Goal: Information Seeking & Learning: Learn about a topic

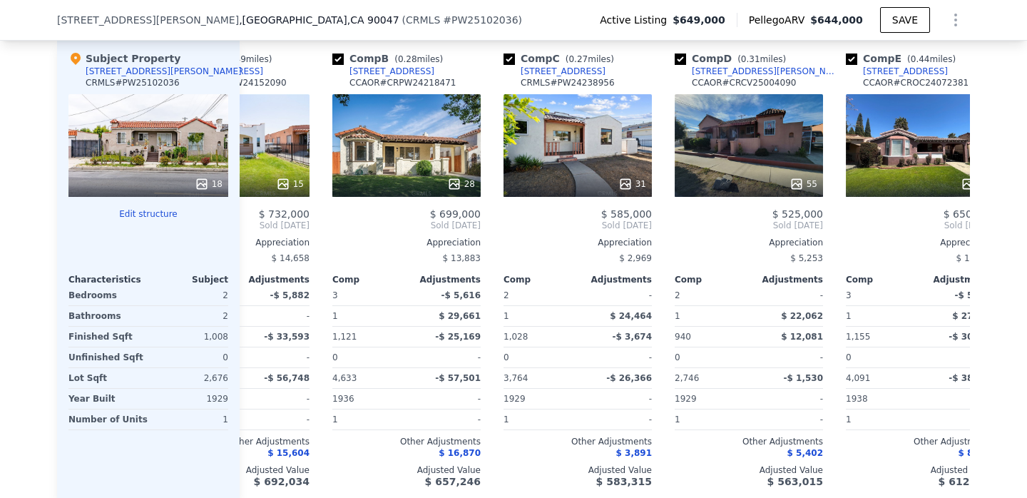
scroll to position [0, 102]
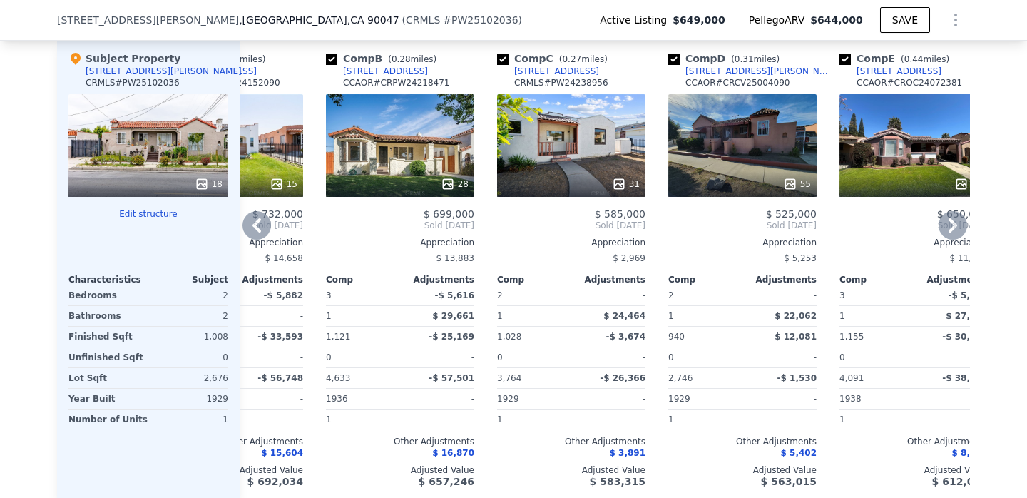
click at [580, 141] on div "31" at bounding box center [571, 145] width 148 height 103
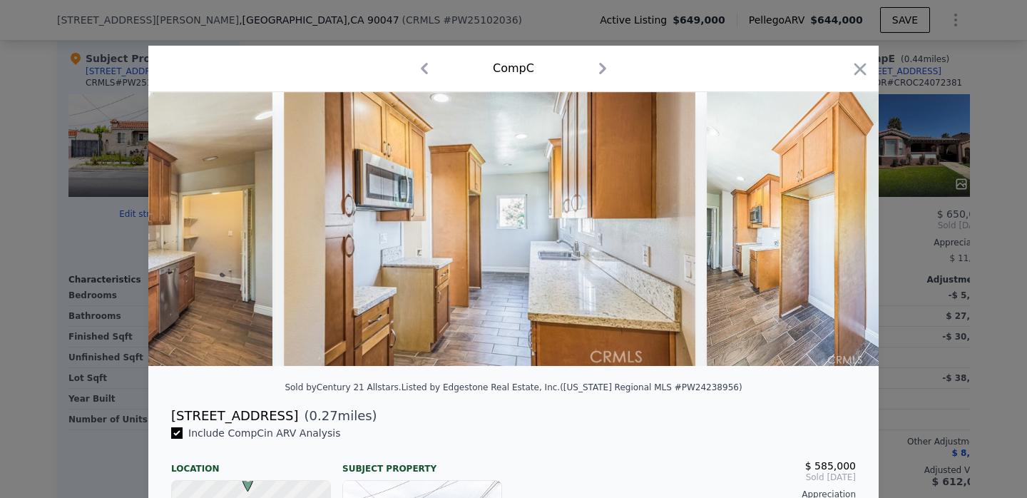
scroll to position [0, 5663]
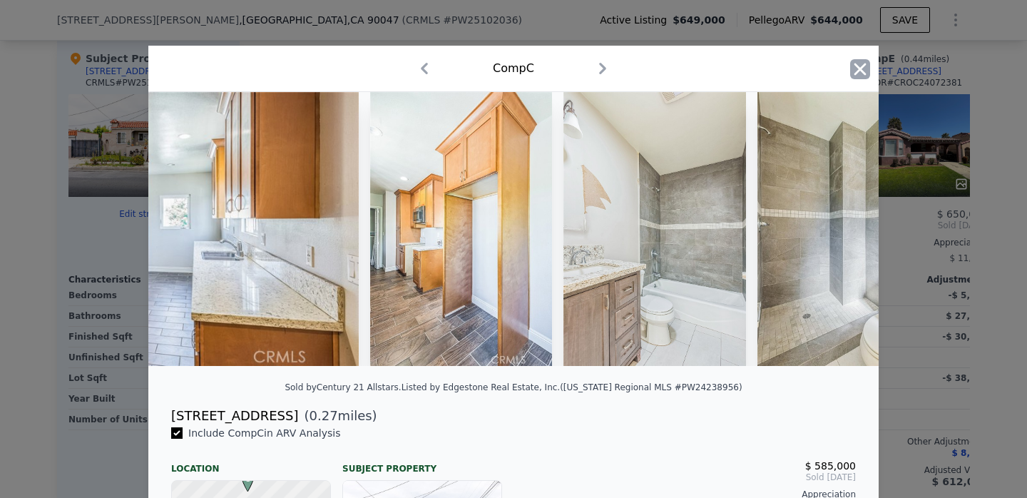
click at [860, 69] on icon "button" at bounding box center [860, 69] width 12 height 12
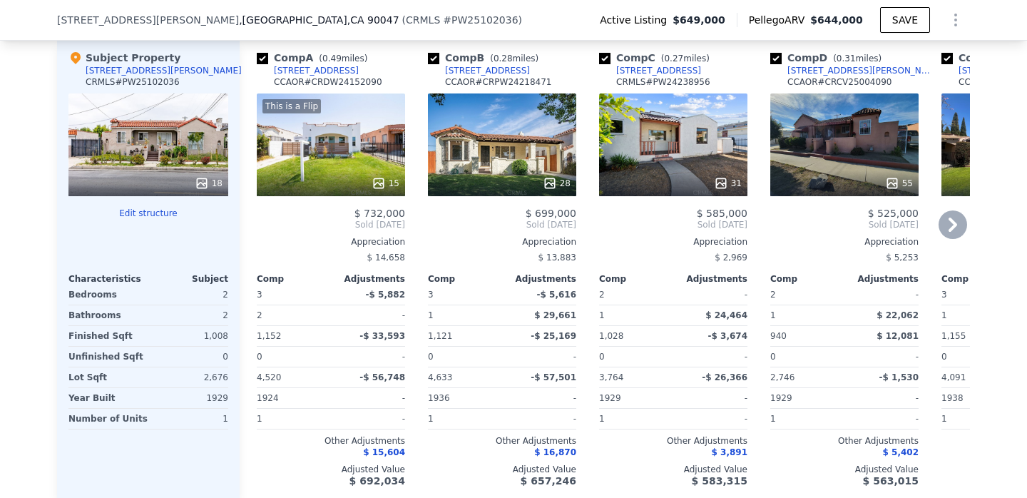
click at [813, 173] on div at bounding box center [844, 183] width 148 height 26
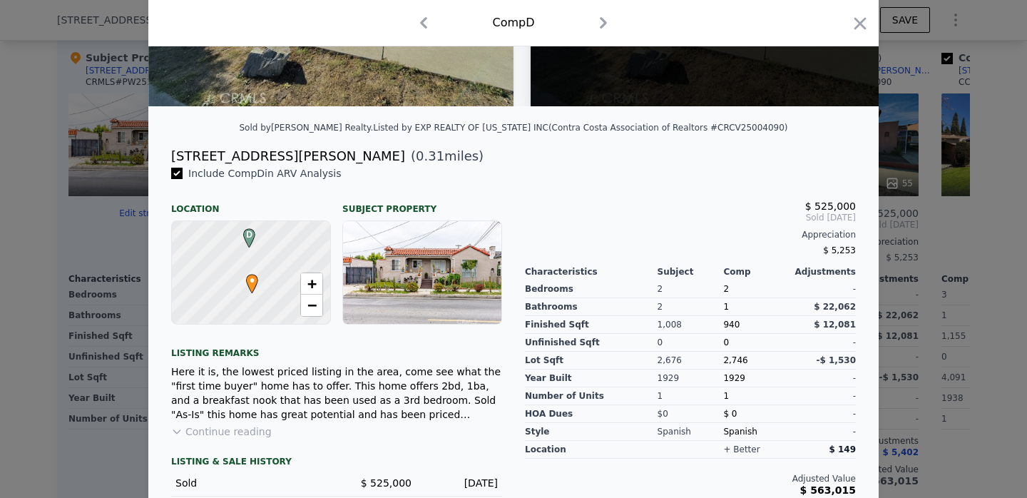
scroll to position [262, 0]
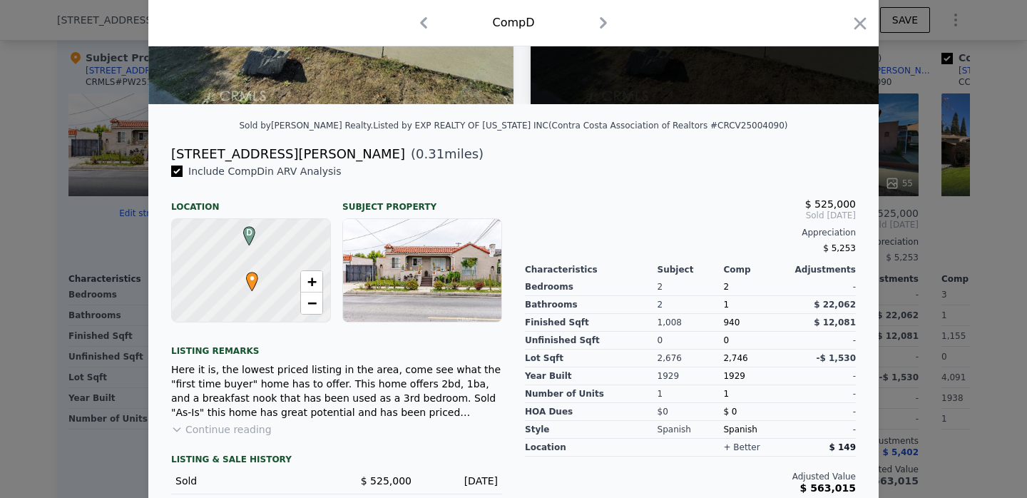
click at [856, 13] on div "Comp D" at bounding box center [513, 22] width 707 height 23
click at [860, 22] on icon "button" at bounding box center [860, 23] width 12 height 12
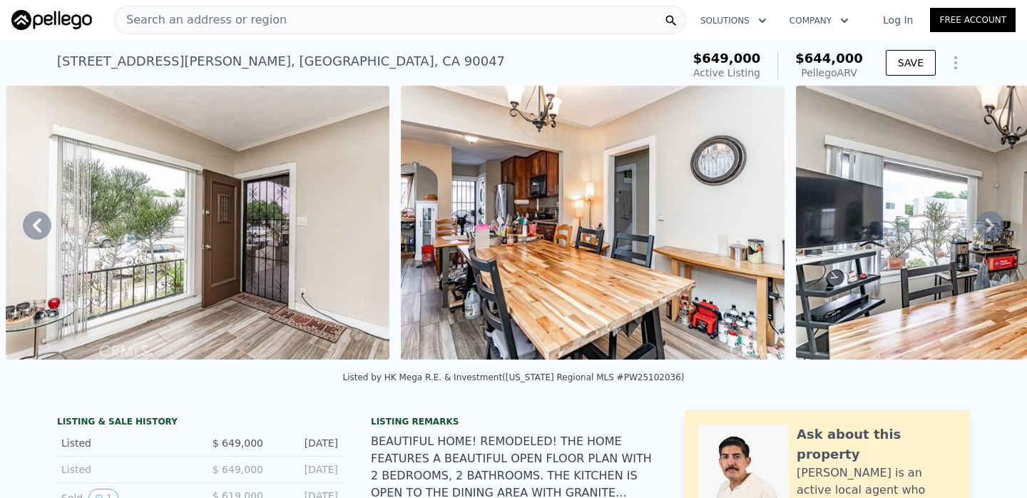
click at [427, 15] on div "Search an address or region" at bounding box center [400, 20] width 572 height 29
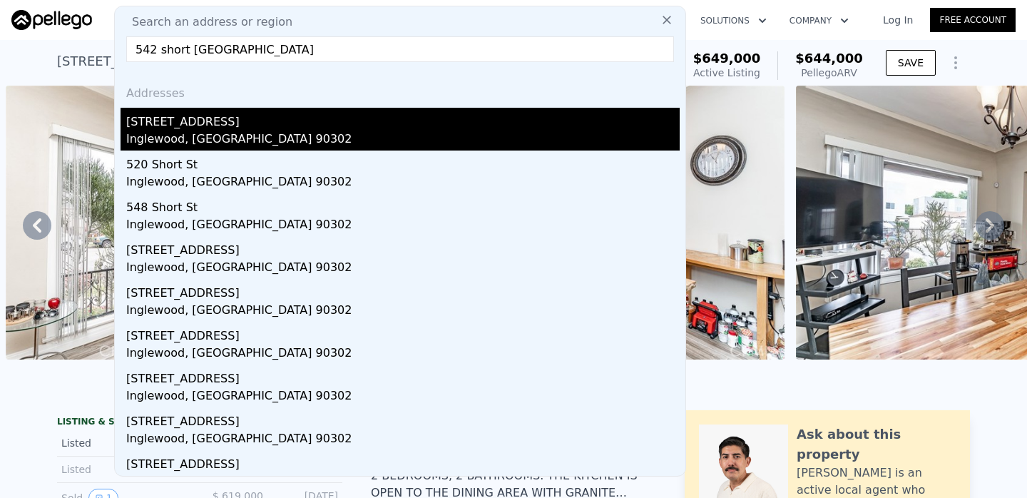
type input "542 short [GEOGRAPHIC_DATA]"
click at [143, 136] on div "Inglewood, [GEOGRAPHIC_DATA] 90302" at bounding box center [402, 141] width 553 height 20
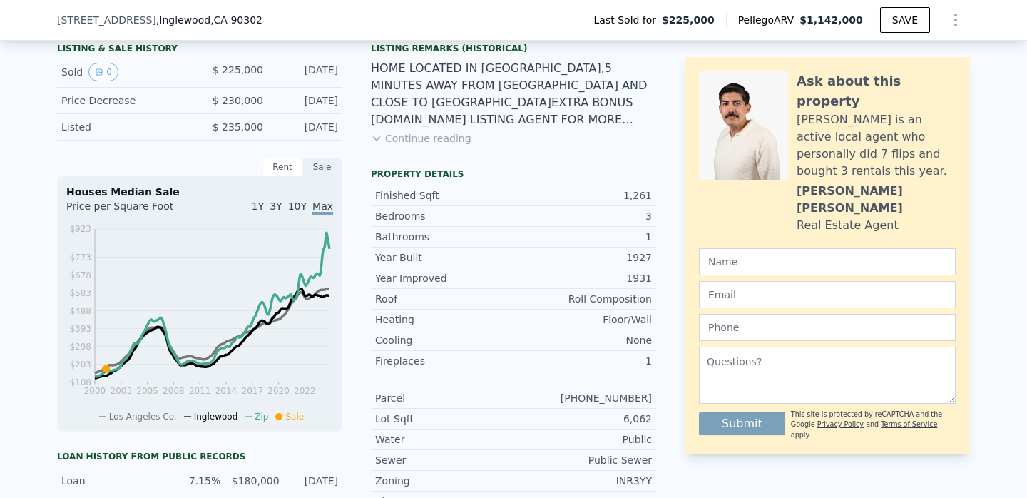
scroll to position [348, 0]
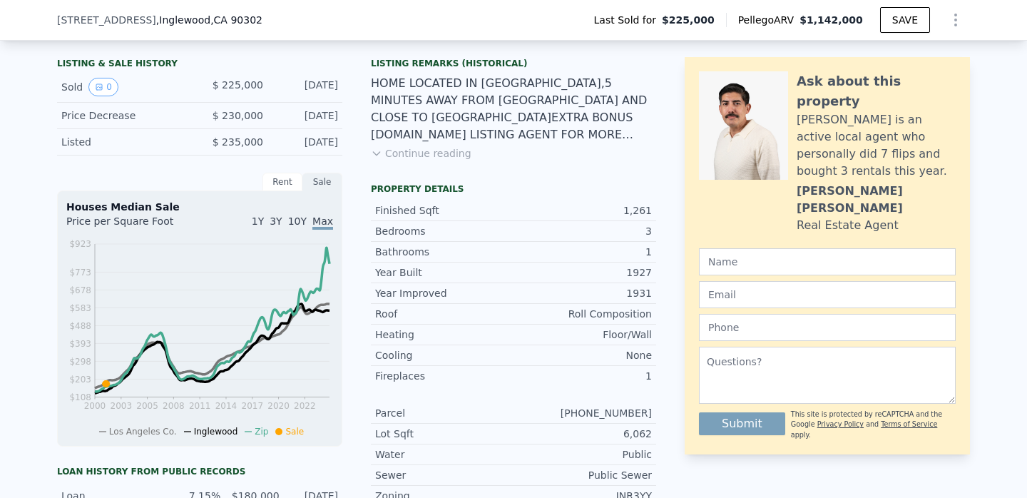
click at [441, 157] on button "Continue reading" at bounding box center [421, 153] width 101 height 14
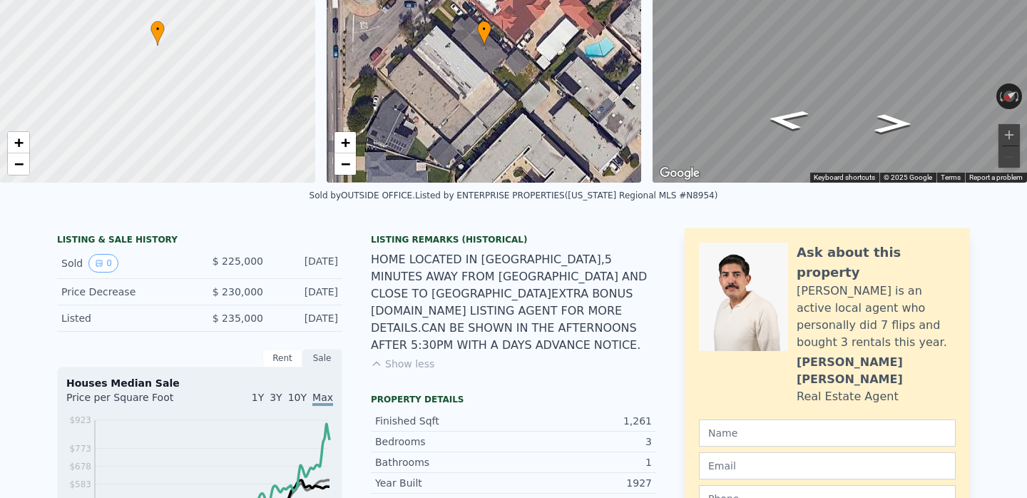
scroll to position [0, 0]
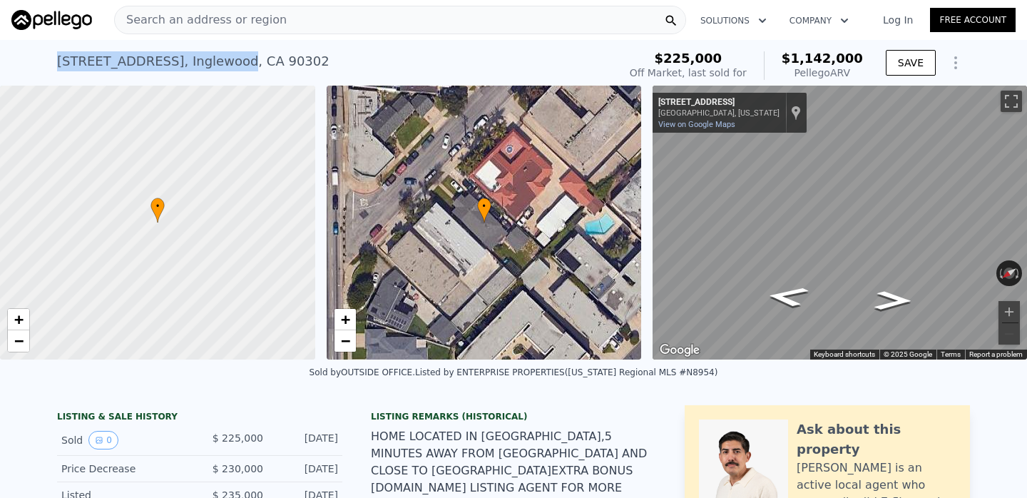
drag, startPoint x: 199, startPoint y: 64, endPoint x: 57, endPoint y: 61, distance: 142.0
click at [57, 61] on div "[STREET_ADDRESS]" at bounding box center [193, 61] width 272 height 20
copy div "[STREET_ADDRESS]"
click at [452, 20] on div "Search an address or region" at bounding box center [400, 20] width 572 height 29
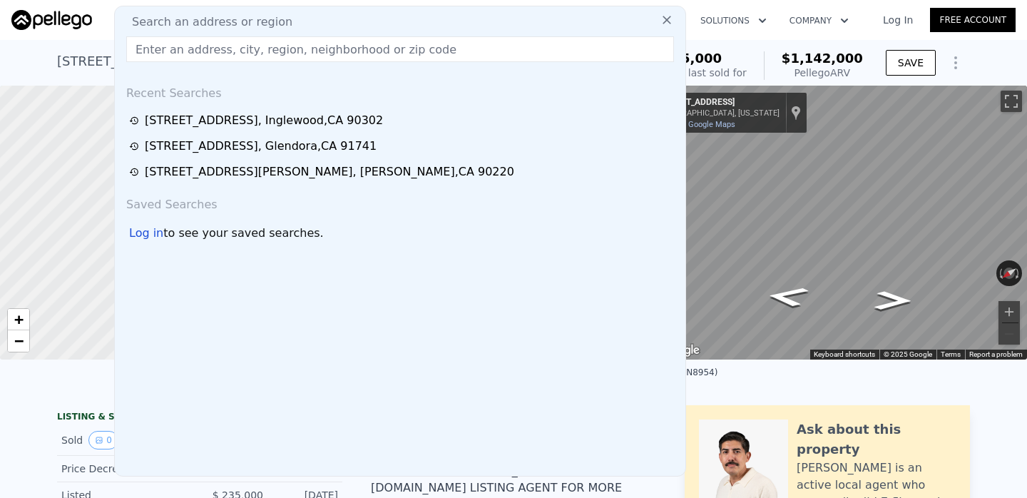
click at [761, 383] on div "Sold by OUTSIDE OFFICE . Listed by ENTERPRISE PROPERTIES ([US_STATE] Regional M…" at bounding box center [513, 376] width 1027 height 34
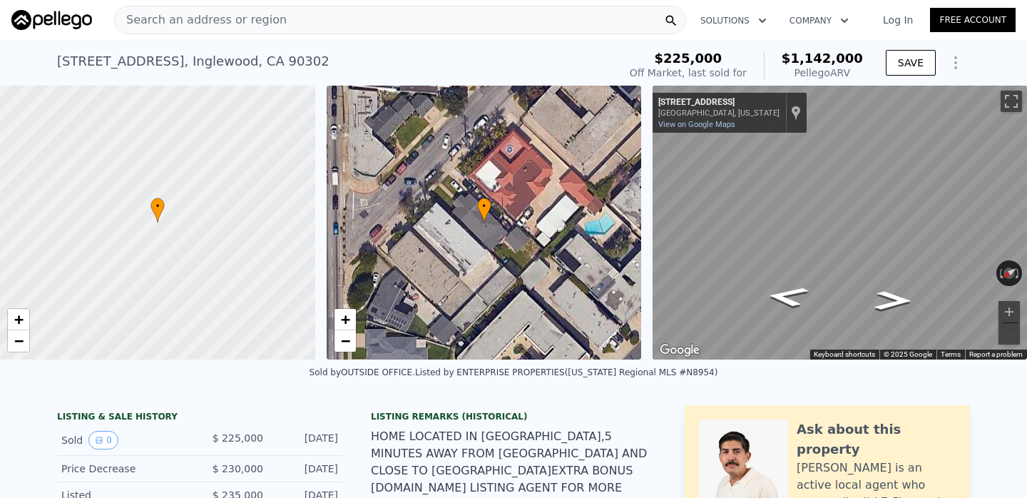
click at [561, 16] on div "Search an address or region" at bounding box center [400, 20] width 572 height 29
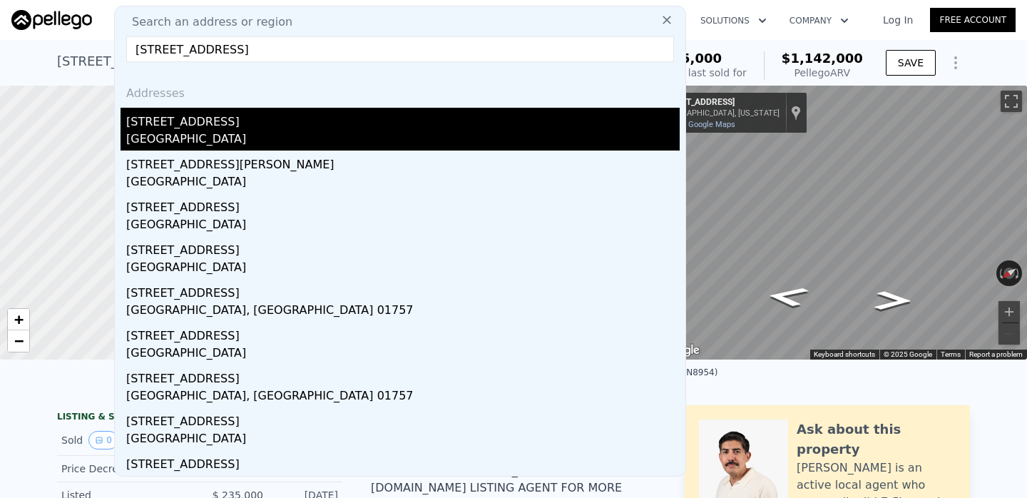
type input "[STREET_ADDRESS]"
click at [173, 138] on div "[GEOGRAPHIC_DATA]" at bounding box center [402, 141] width 553 height 20
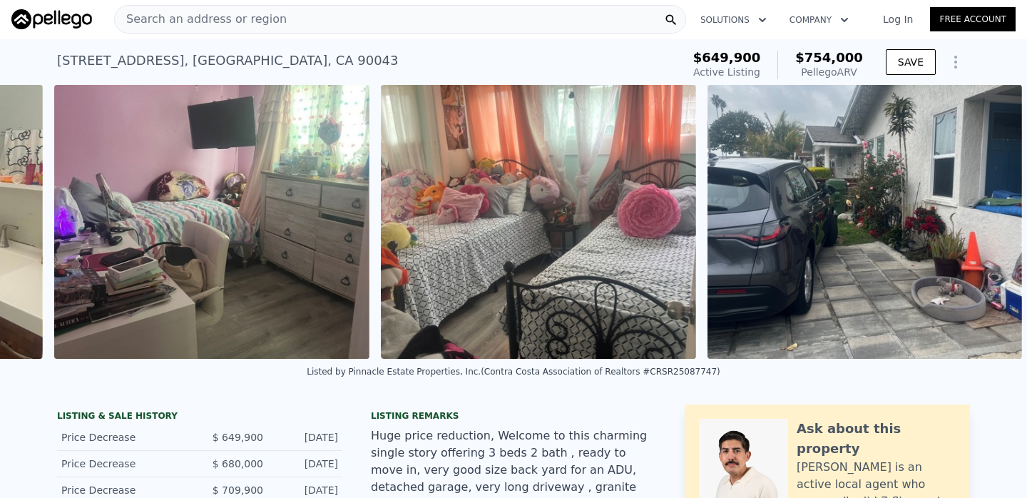
scroll to position [0, 5460]
